Goal: Task Accomplishment & Management: Manage account settings

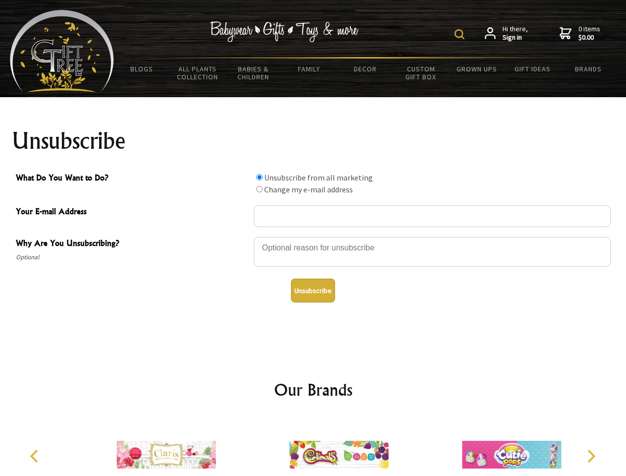
click at [461, 34] on img at bounding box center [460, 34] width 10 height 10
click at [313, 236] on div at bounding box center [432, 253] width 357 height 35
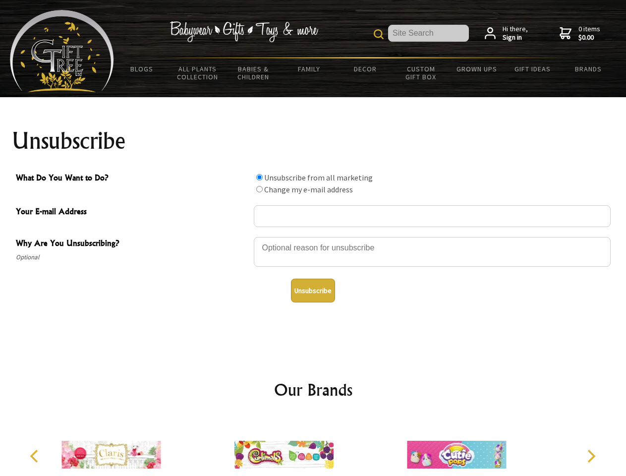
click at [259, 177] on input "What Do You Want to Do?" at bounding box center [259, 177] width 6 height 6
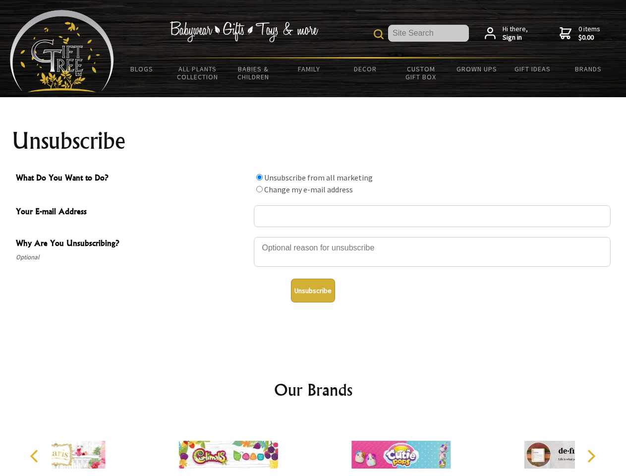
click at [259, 189] on input "What Do You Want to Do?" at bounding box center [259, 189] width 6 height 6
radio input "true"
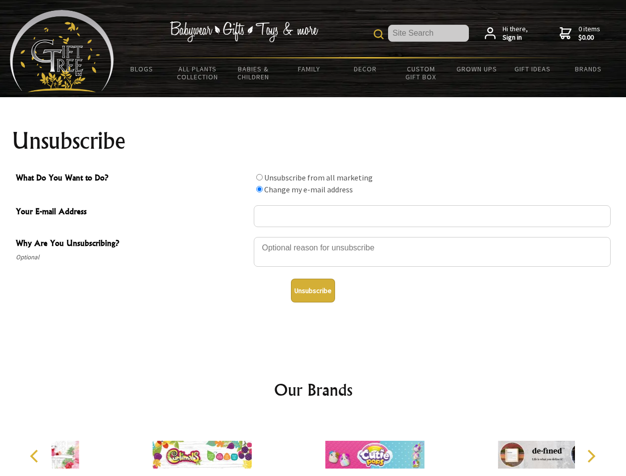
click at [313, 290] on button "Unsubscribe" at bounding box center [313, 291] width 44 height 24
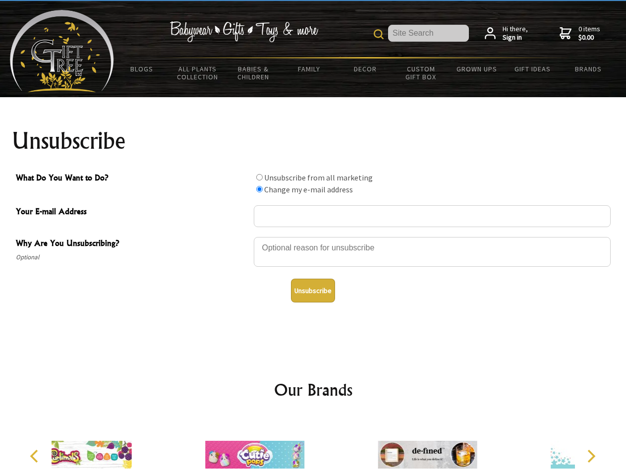
click at [313, 447] on div at bounding box center [255, 455] width 172 height 77
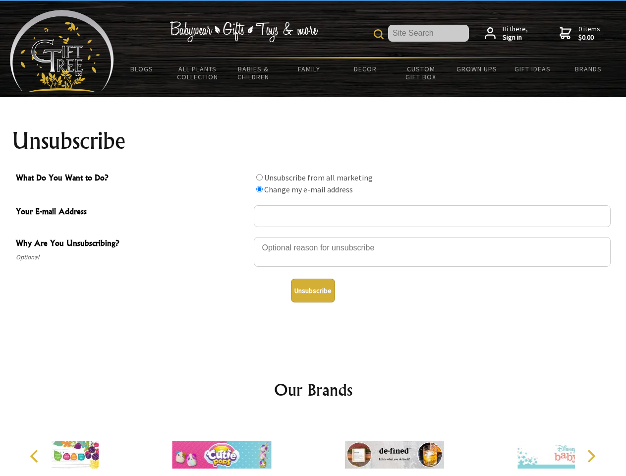
click at [36, 456] on icon "Previous" at bounding box center [35, 456] width 13 height 13
click at [591, 456] on icon "Next" at bounding box center [590, 456] width 13 height 13
